Goal: Task Accomplishment & Management: Use online tool/utility

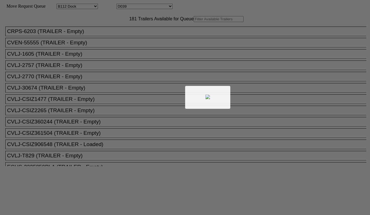
select select "121"
select select "3285"
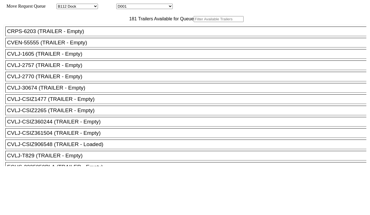
click at [194, 22] on input "text" at bounding box center [219, 19] width 50 height 6
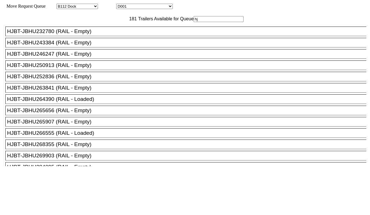
type input "hj"
click at [88, 80] on div "HJBT-JBHU252836 (RAIL - Empty)" at bounding box center [188, 76] width 363 height 6
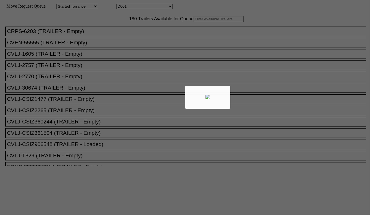
click at [114, 30] on div at bounding box center [185, 107] width 370 height 215
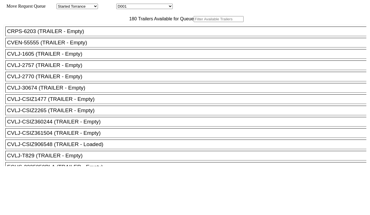
click at [194, 22] on input "text" at bounding box center [219, 19] width 50 height 6
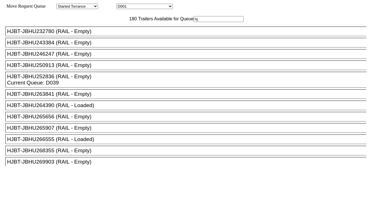
type input "hj"
click at [85, 120] on div "HJBT-JBHU265656 (RAIL - Empty)" at bounding box center [188, 117] width 363 height 6
